Goal: Register for event/course

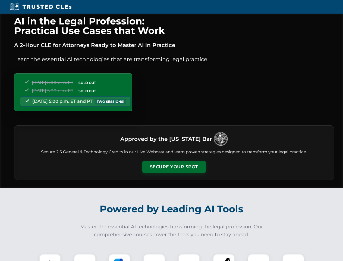
click at [174, 167] on button "Secure Your Spot" at bounding box center [175, 167] width 64 height 13
click at [50, 258] on img at bounding box center [50, 265] width 16 height 16
